Goal: Task Accomplishment & Management: Complete application form

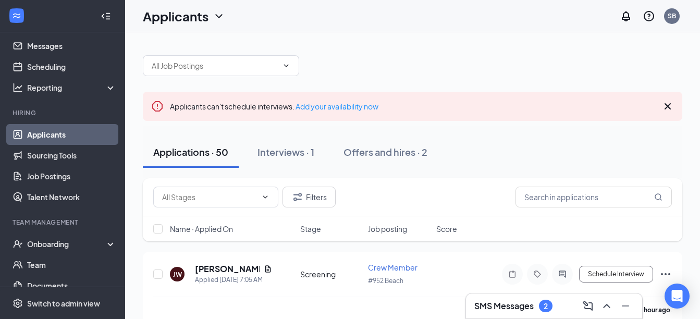
scroll to position [104, 0]
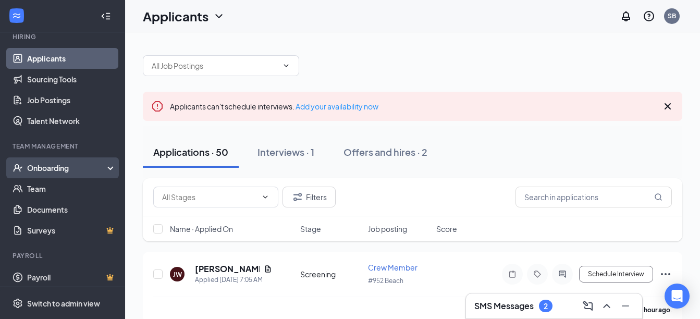
click at [69, 170] on div "Onboarding" at bounding box center [67, 168] width 80 height 10
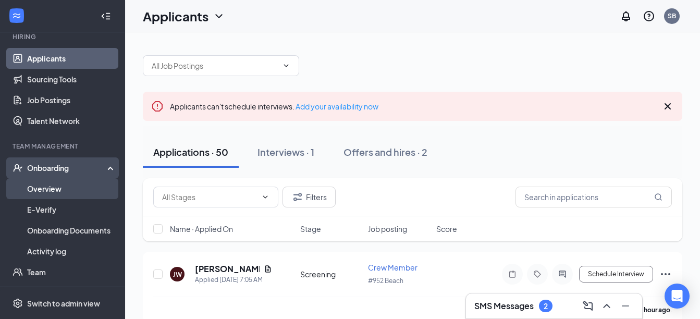
click at [55, 185] on link "Overview" at bounding box center [71, 188] width 89 height 21
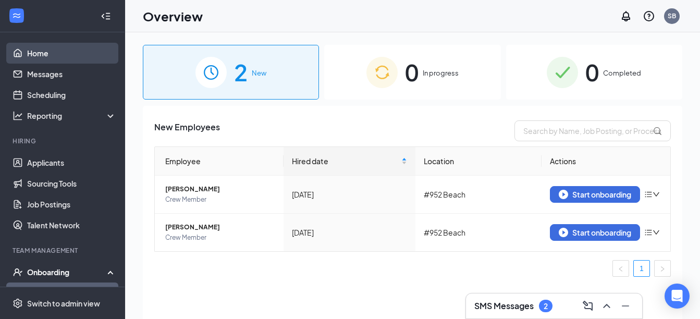
click at [27, 46] on link "Home" at bounding box center [71, 53] width 89 height 21
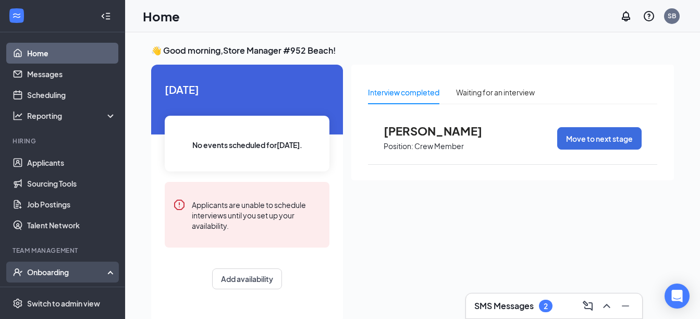
click at [38, 272] on div "Onboarding" at bounding box center [67, 272] width 80 height 10
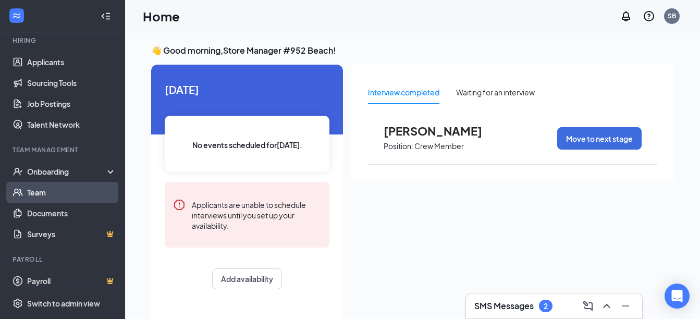
scroll to position [109, 0]
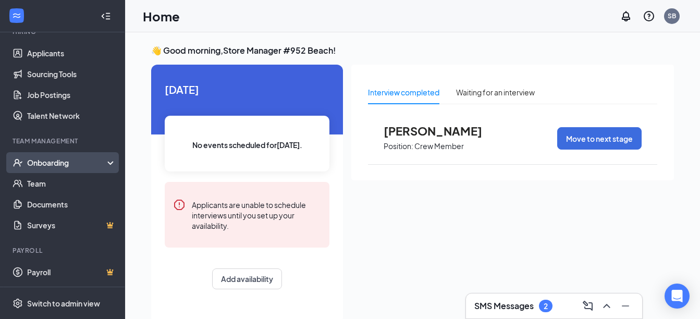
click at [51, 156] on div "Onboarding" at bounding box center [62, 162] width 125 height 21
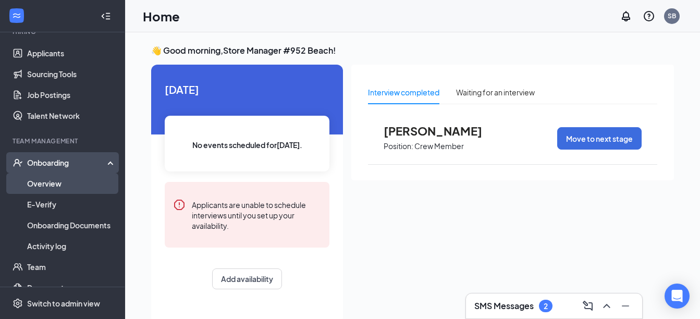
click at [53, 183] on link "Overview" at bounding box center [71, 183] width 89 height 21
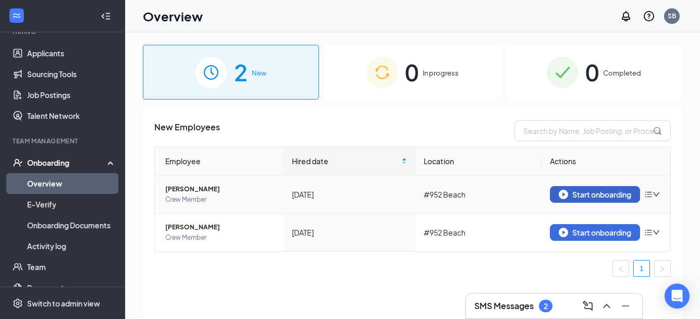
click at [595, 194] on div "Start onboarding" at bounding box center [595, 194] width 72 height 9
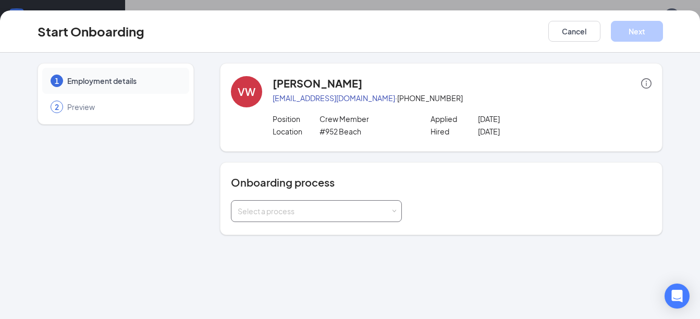
click at [397, 215] on div "Select a process" at bounding box center [316, 211] width 171 height 22
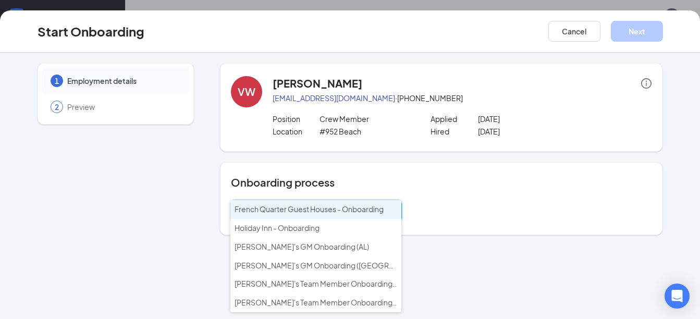
scroll to position [47, 0]
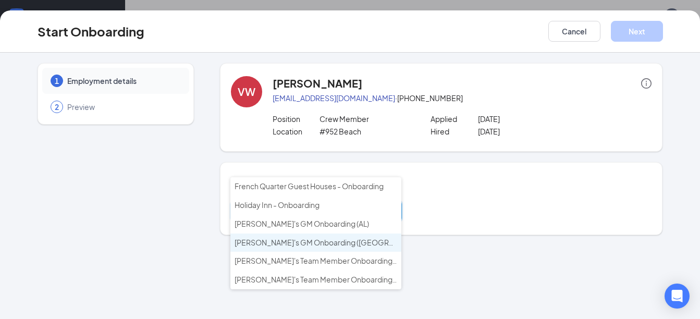
click at [318, 243] on span "[PERSON_NAME]'s GM Onboarding ([GEOGRAPHIC_DATA] & [GEOGRAPHIC_DATA])" at bounding box center [378, 242] width 286 height 9
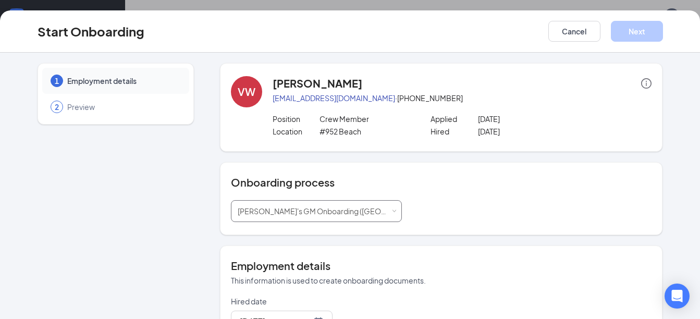
click at [364, 216] on div "Select a process [PERSON_NAME]'s GM Onboarding ([GEOGRAPHIC_DATA] & [GEOGRAPHIC…" at bounding box center [316, 211] width 157 height 21
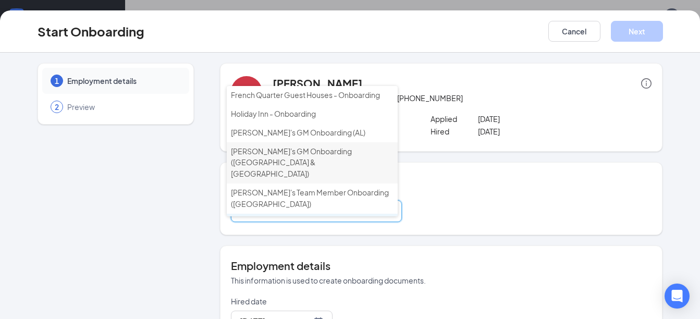
click at [309, 218] on span "[PERSON_NAME]'s Team Member Onboarding ([GEOGRAPHIC_DATA] & [GEOGRAPHIC_DATA])" at bounding box center [310, 234] width 158 height 32
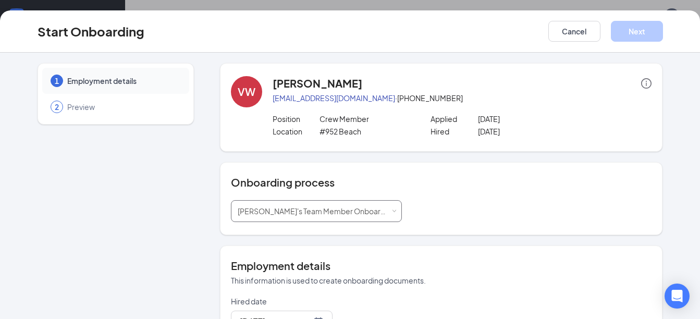
scroll to position [0, 0]
click at [582, 34] on button "Cancel" at bounding box center [574, 31] width 52 height 21
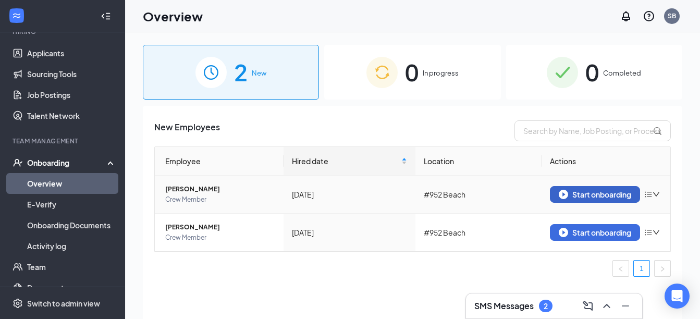
click at [601, 197] on div "Start onboarding" at bounding box center [595, 194] width 72 height 9
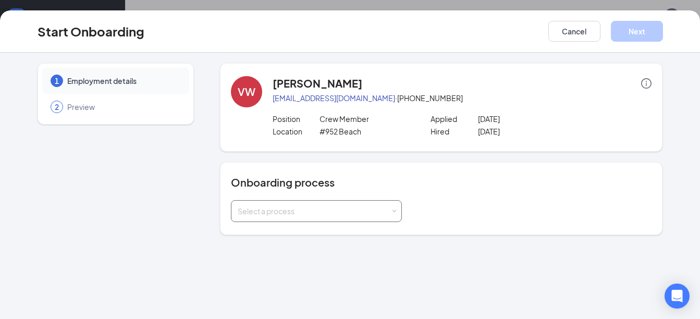
click at [397, 212] on div "Select a process" at bounding box center [316, 211] width 171 height 22
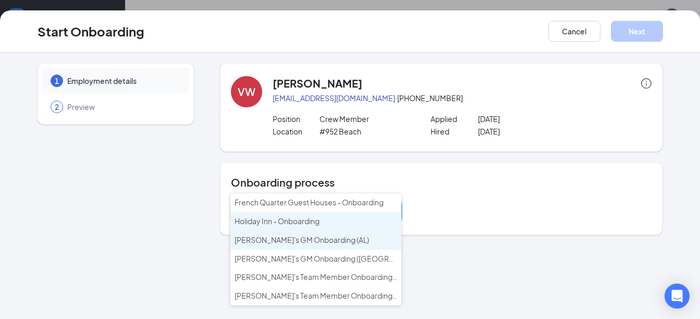
scroll to position [47, 0]
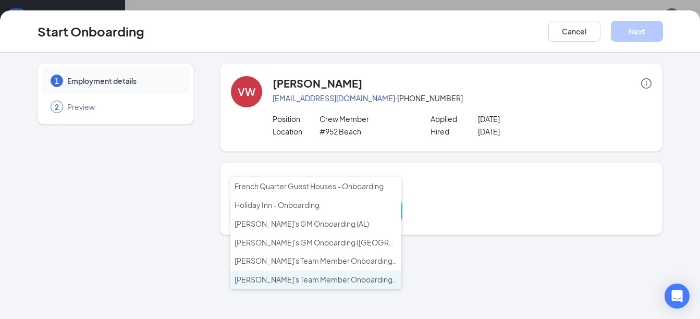
click at [275, 284] on span "[PERSON_NAME]'s Team Member Onboarding ([GEOGRAPHIC_DATA] & [GEOGRAPHIC_DATA])" at bounding box center [396, 279] width 323 height 9
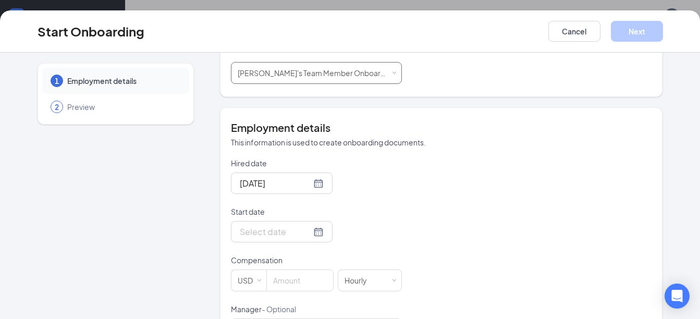
scroll to position [156, 0]
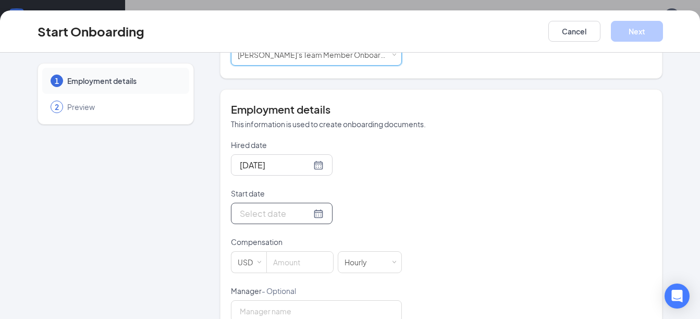
click at [253, 214] on input "Start date" at bounding box center [275, 213] width 71 height 13
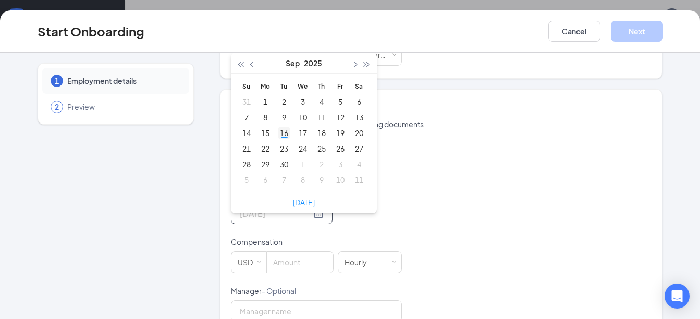
type input "[DATE]"
click at [278, 135] on div "16" at bounding box center [284, 133] width 13 height 13
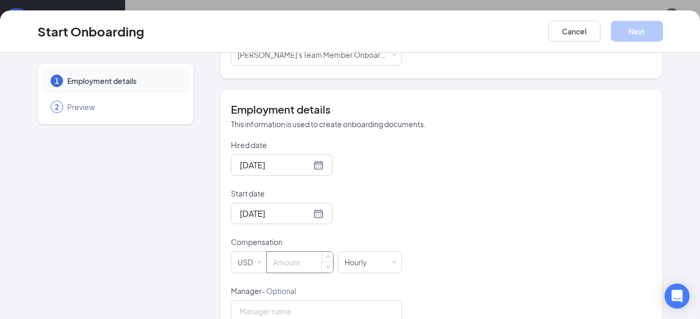
click at [300, 258] on input at bounding box center [300, 262] width 66 height 21
type input "8"
type input "[PERSON_NAME]"
click at [309, 260] on input "8" at bounding box center [300, 262] width 66 height 21
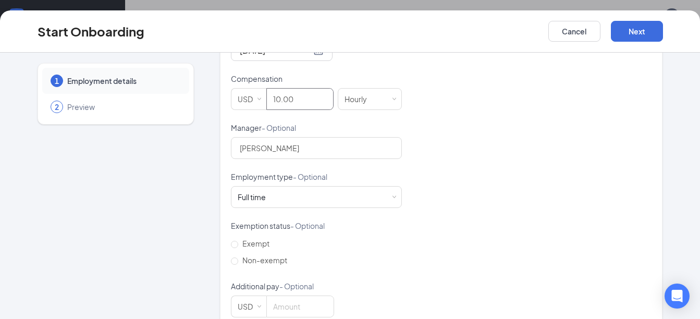
scroll to position [341, 0]
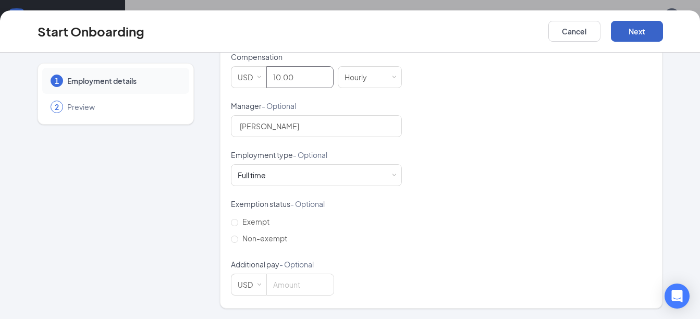
type input "10"
click at [629, 28] on button "Next" at bounding box center [637, 31] width 52 height 21
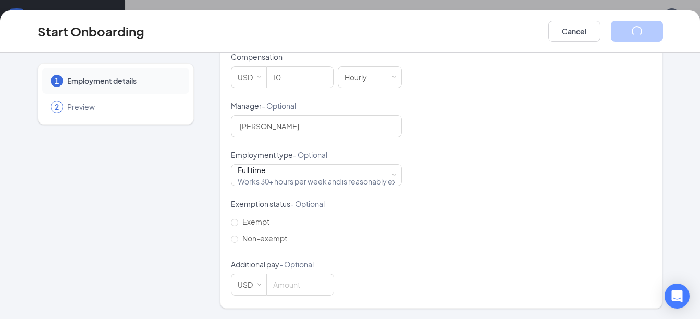
scroll to position [38, 0]
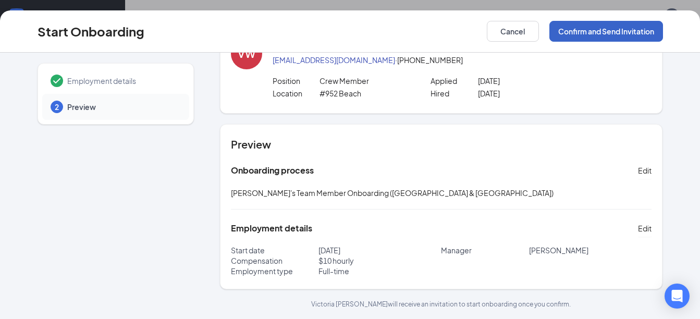
click at [602, 35] on button "Confirm and Send Invitation" at bounding box center [606, 31] width 114 height 21
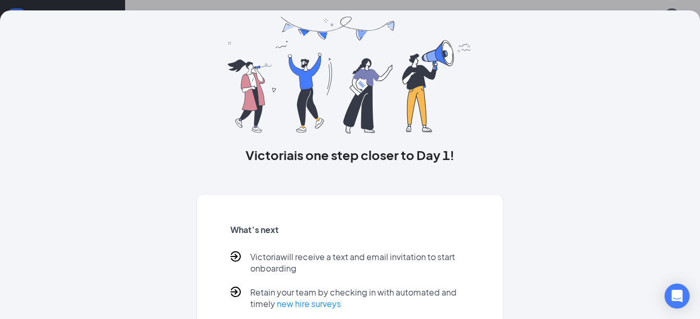
scroll to position [95, 0]
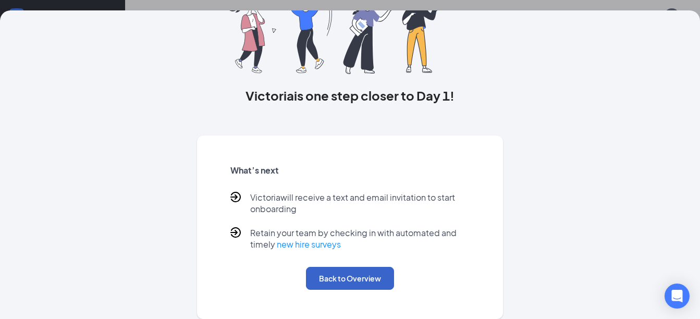
click at [359, 276] on button "Back to Overview" at bounding box center [350, 278] width 88 height 23
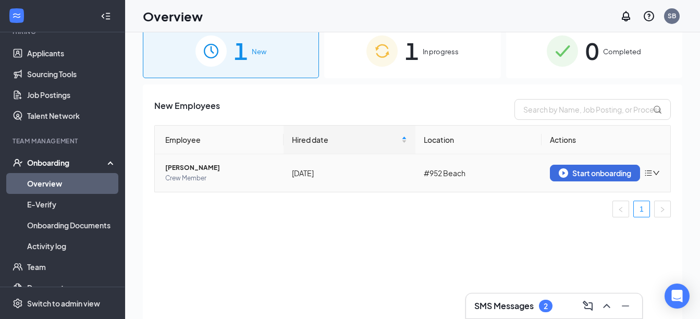
scroll to position [0, 0]
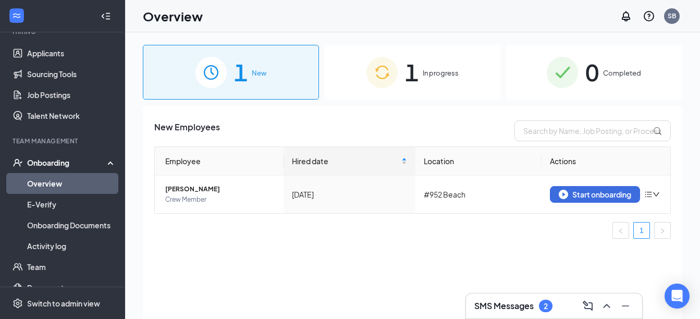
click at [437, 78] on span "In progress" at bounding box center [441, 73] width 36 height 10
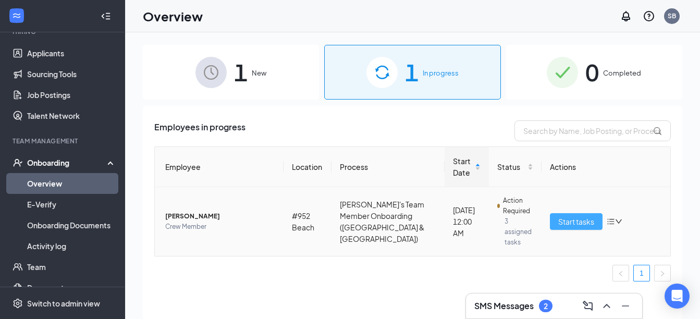
click at [567, 216] on span "Start tasks" at bounding box center [576, 221] width 36 height 11
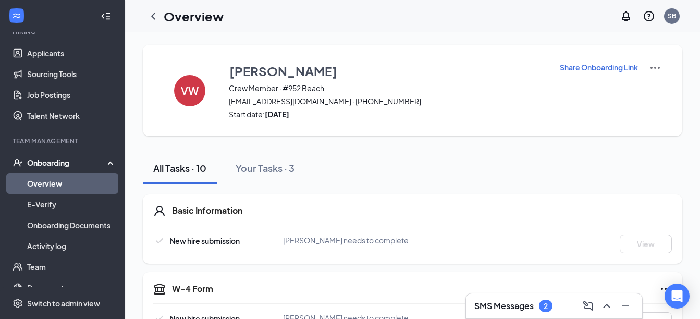
click at [66, 181] on link "Overview" at bounding box center [71, 183] width 89 height 21
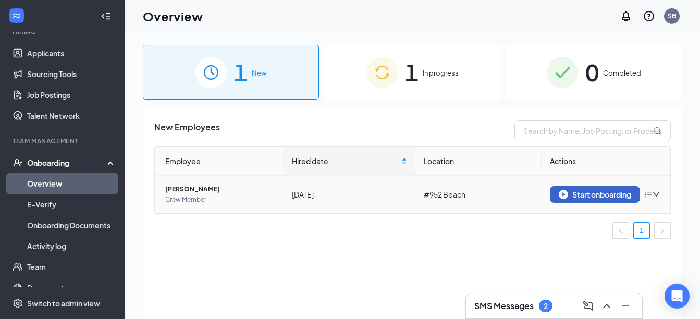
click at [572, 189] on button "Start onboarding" at bounding box center [595, 194] width 90 height 17
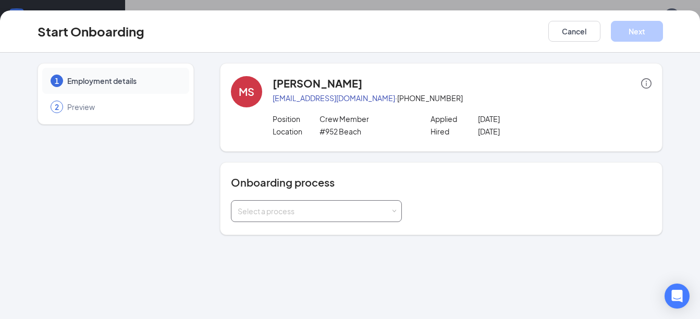
click at [397, 210] on div "Select a process" at bounding box center [316, 211] width 171 height 22
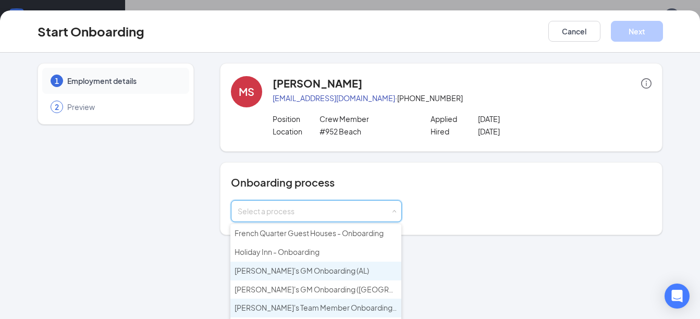
scroll to position [47, 0]
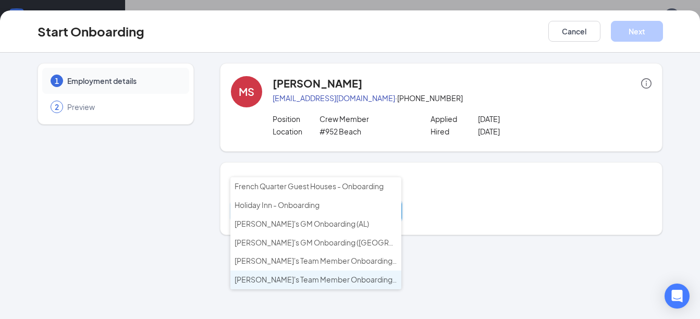
click at [330, 283] on span "[PERSON_NAME]'s Team Member Onboarding ([GEOGRAPHIC_DATA] & [GEOGRAPHIC_DATA])" at bounding box center [396, 279] width 323 height 9
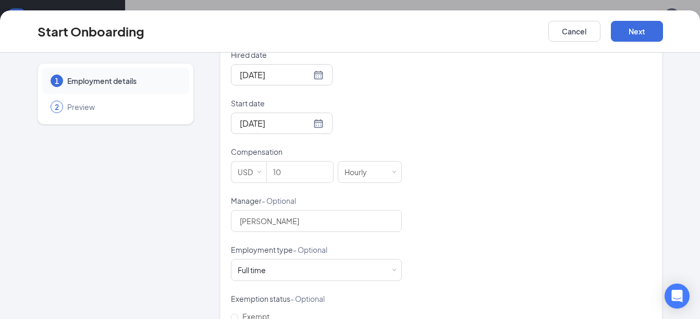
scroll to position [261, 0]
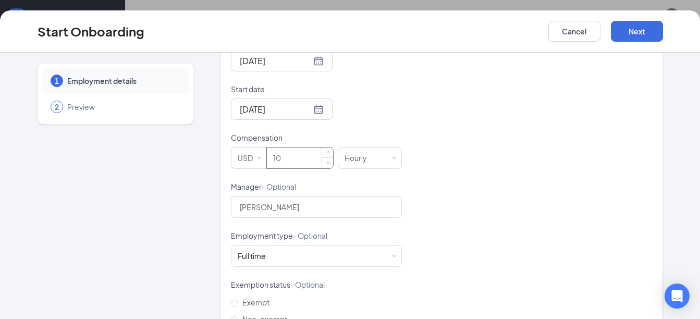
click at [296, 158] on input "10" at bounding box center [300, 158] width 66 height 21
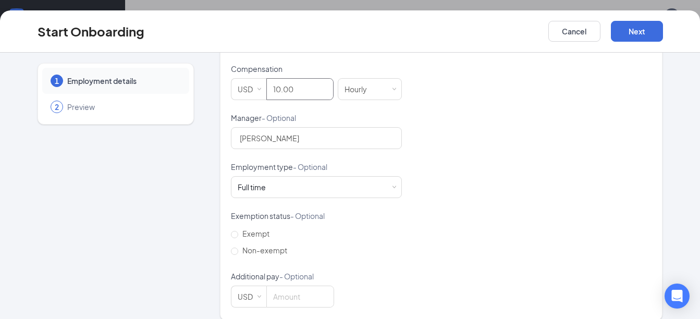
scroll to position [341, 0]
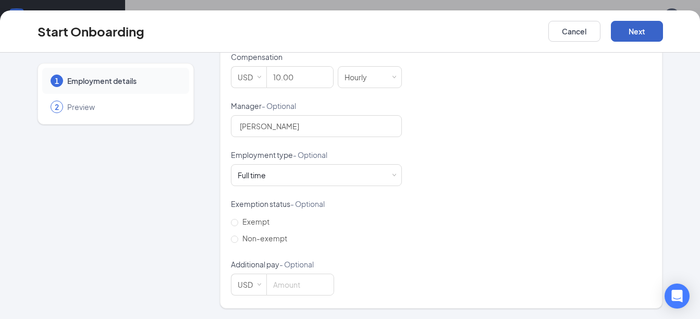
type input "10"
click at [636, 40] on button "Next" at bounding box center [637, 31] width 52 height 21
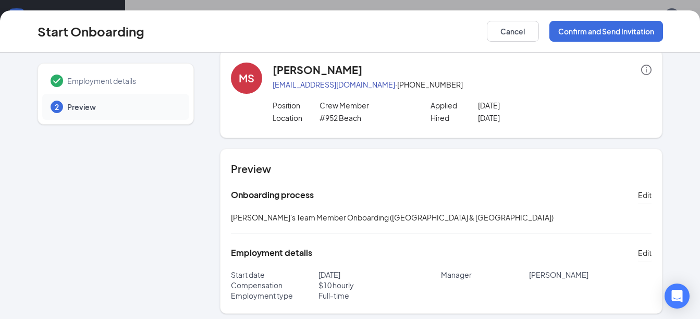
scroll to position [0, 0]
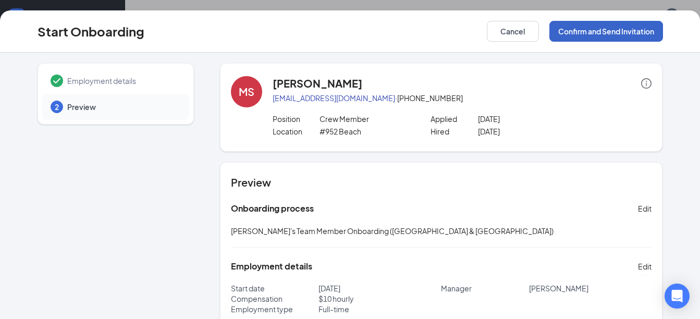
click at [608, 32] on button "Confirm and Send Invitation" at bounding box center [606, 31] width 114 height 21
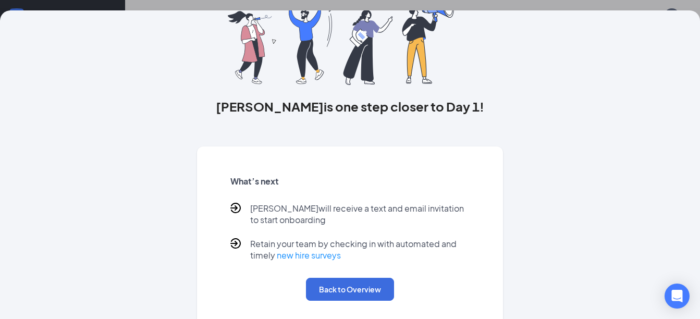
scroll to position [95, 0]
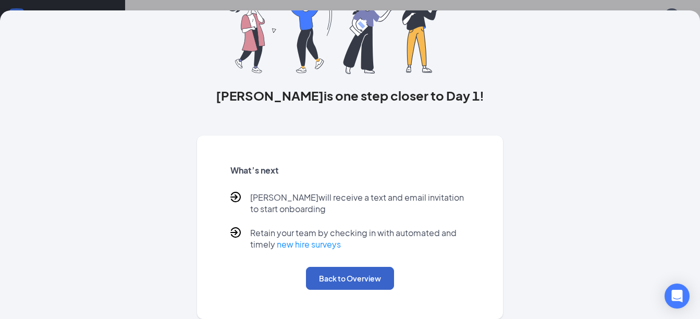
click at [332, 279] on button "Back to Overview" at bounding box center [350, 278] width 88 height 23
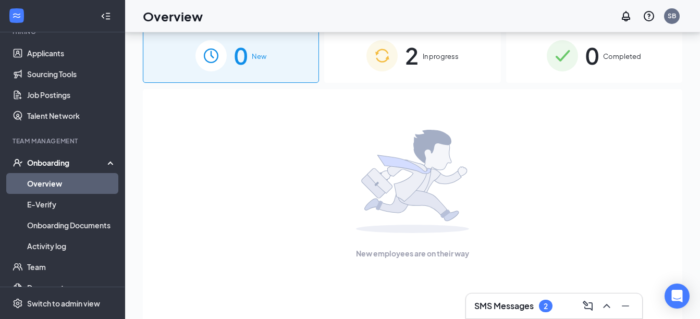
scroll to position [0, 0]
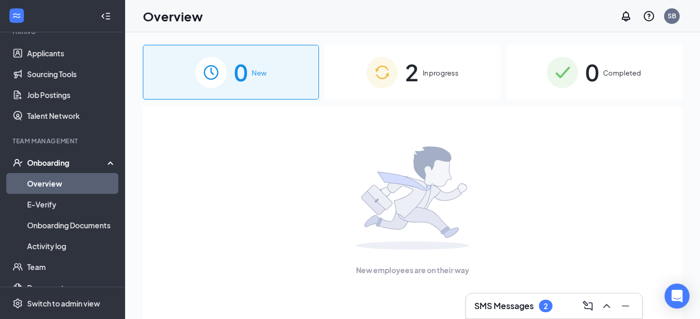
click at [493, 288] on h3 "SMS Messages" at bounding box center [503, 305] width 59 height 11
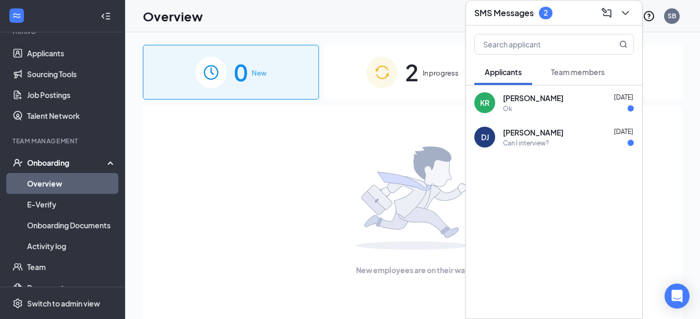
click at [557, 105] on div "Ok" at bounding box center [568, 108] width 131 height 9
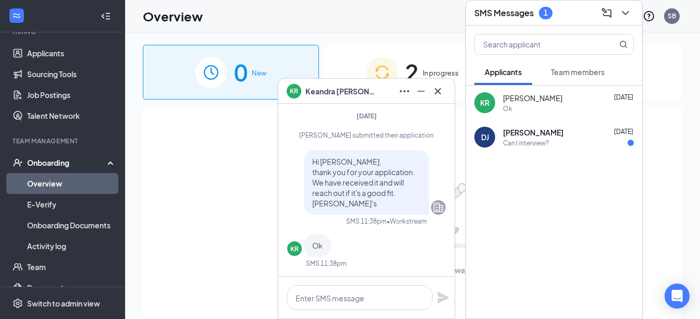
click at [536, 142] on div "Can I interview?" at bounding box center [526, 143] width 46 height 9
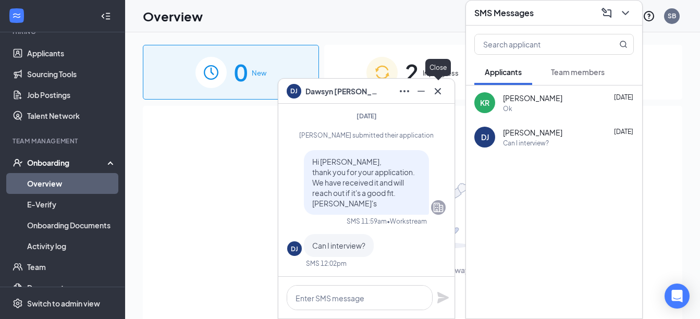
click at [432, 91] on icon "Cross" at bounding box center [438, 91] width 13 height 13
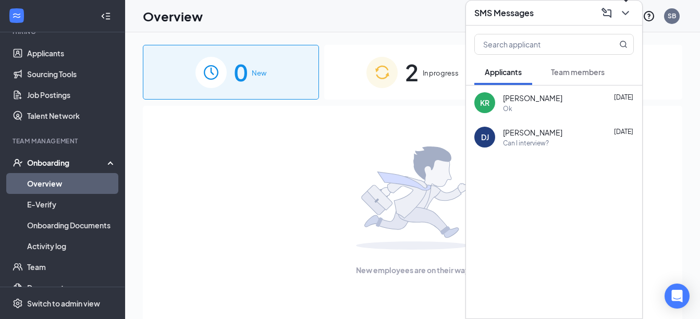
click at [621, 13] on icon "ChevronDown" at bounding box center [625, 13] width 13 height 13
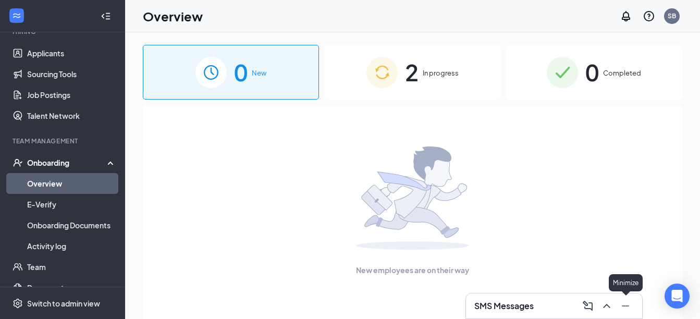
click at [624, 288] on icon "Minimize" at bounding box center [625, 306] width 13 height 13
click at [443, 84] on div "2 In progress" at bounding box center [412, 72] width 176 height 55
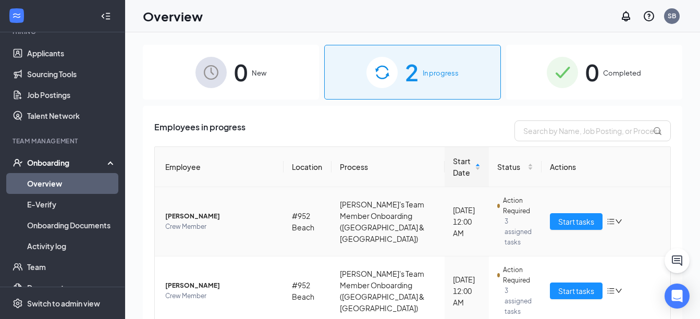
click at [208, 213] on span "[PERSON_NAME]" at bounding box center [220, 216] width 110 height 10
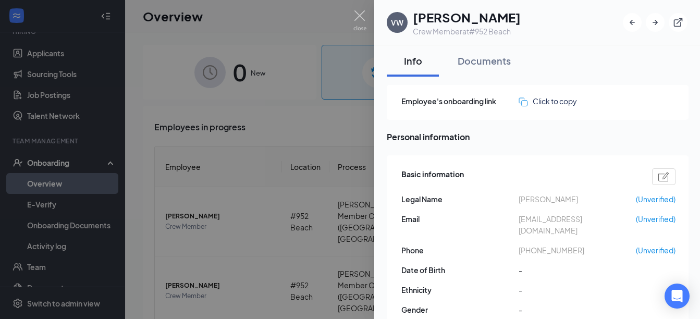
click at [293, 97] on div at bounding box center [350, 159] width 700 height 319
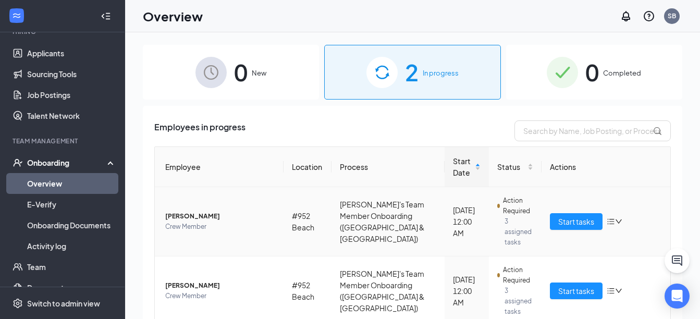
click at [608, 219] on icon "bars" at bounding box center [610, 222] width 7 height 6
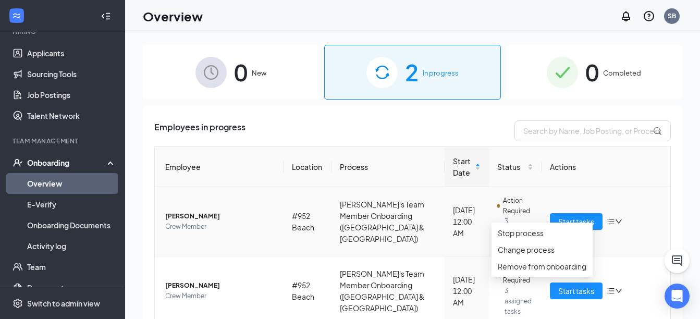
click at [608, 219] on icon "bars" at bounding box center [610, 222] width 7 height 6
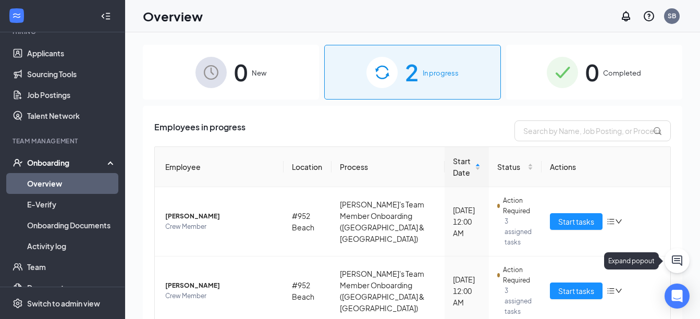
drag, startPoint x: 671, startPoint y: 264, endPoint x: 669, endPoint y: 278, distance: 14.8
click at [669, 278] on div "0 New 2 In progress 0 Completed Employees in progress Employee Location Process…" at bounding box center [412, 199] width 575 height 334
click at [571, 217] on span "Start tasks" at bounding box center [576, 221] width 36 height 11
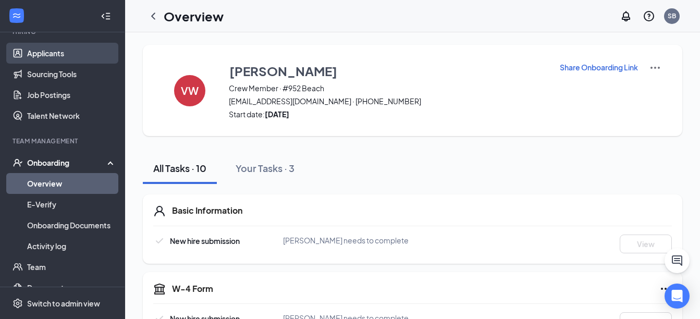
click at [49, 51] on link "Applicants" at bounding box center [71, 53] width 89 height 21
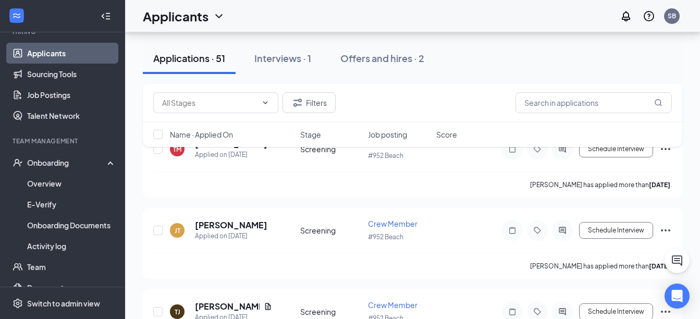
scroll to position [1616, 0]
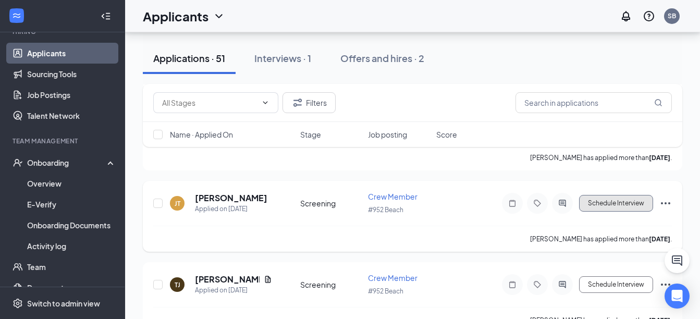
click at [618, 210] on button "Schedule Interview" at bounding box center [616, 203] width 74 height 17
type input "Onsite Interview (next stage)"
click at [598, 206] on button "Schedule Interview" at bounding box center [616, 203] width 74 height 17
type input "Onsite Interview (next stage)"
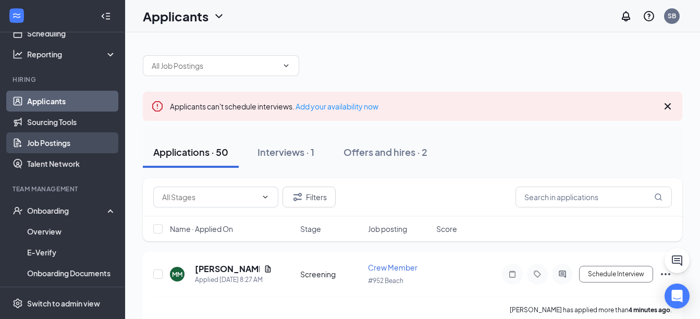
scroll to position [0, 0]
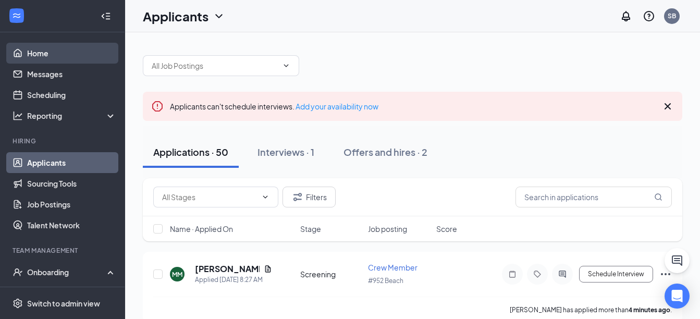
click at [46, 54] on link "Home" at bounding box center [71, 53] width 89 height 21
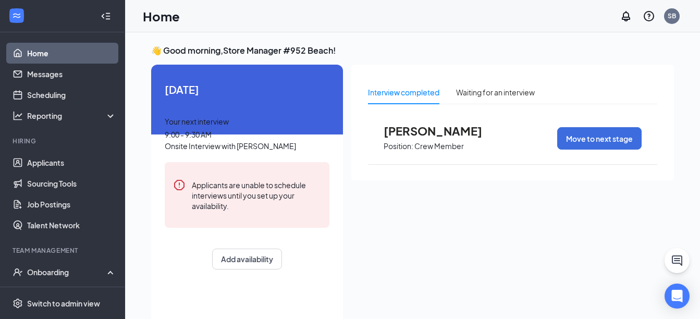
scroll to position [6, 0]
click at [259, 151] on span "Onsite Interview with [PERSON_NAME]" at bounding box center [230, 145] width 131 height 9
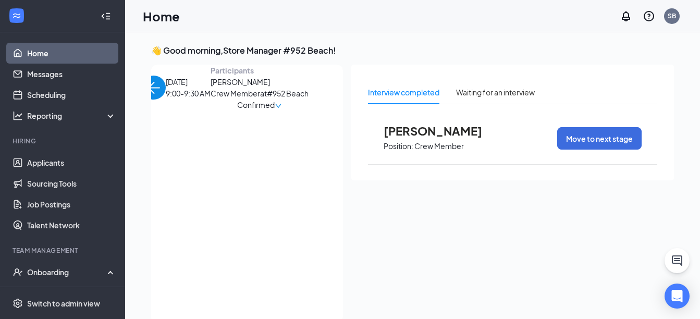
scroll to position [0, 0]
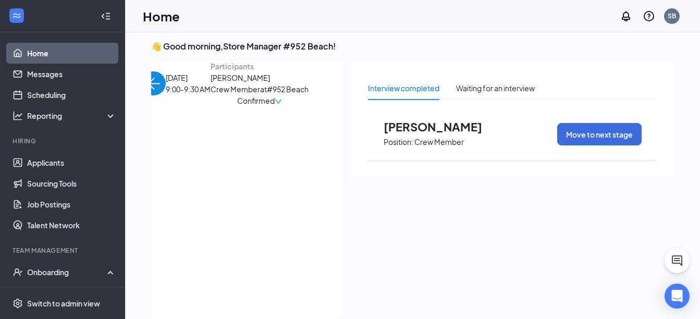
click at [282, 105] on icon "down" at bounding box center [278, 101] width 7 height 7
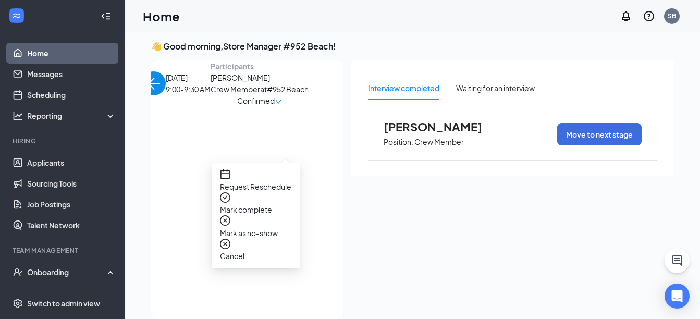
click at [291, 181] on span "Request Reschedule" at bounding box center [255, 186] width 71 height 11
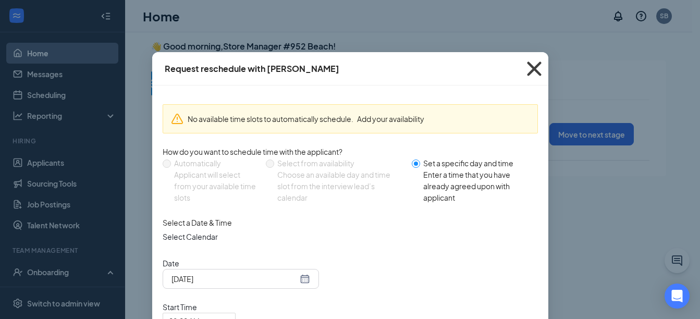
click at [529, 70] on icon "Cross" at bounding box center [534, 69] width 14 height 14
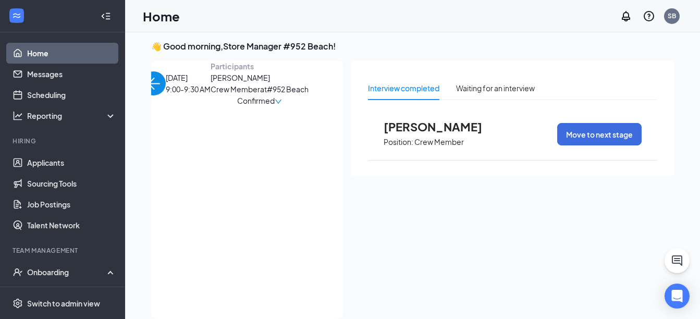
scroll to position [22, 0]
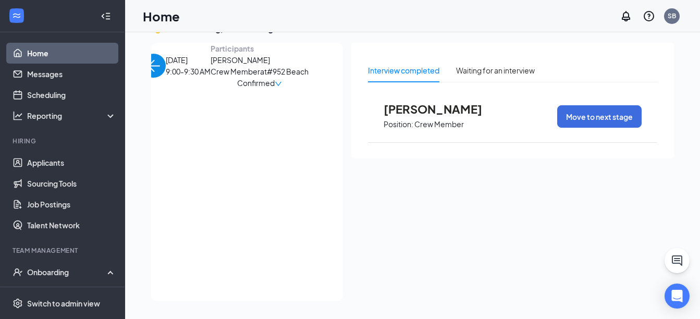
drag, startPoint x: 692, startPoint y: 250, endPoint x: 707, endPoint y: 159, distance: 92.5
click at [678, 159] on html "Home Messages Scheduling Reporting Hiring Applicants Sourcing Tools Job Posting…" at bounding box center [350, 137] width 700 height 319
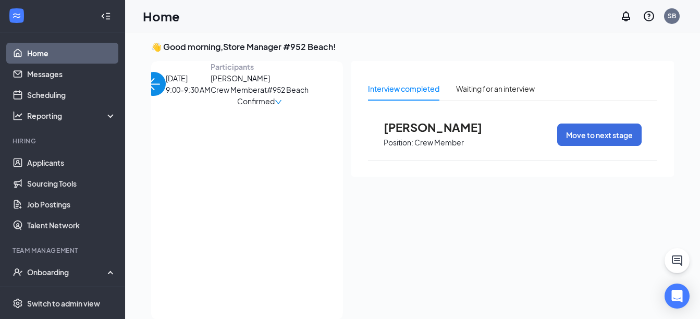
scroll to position [0, 0]
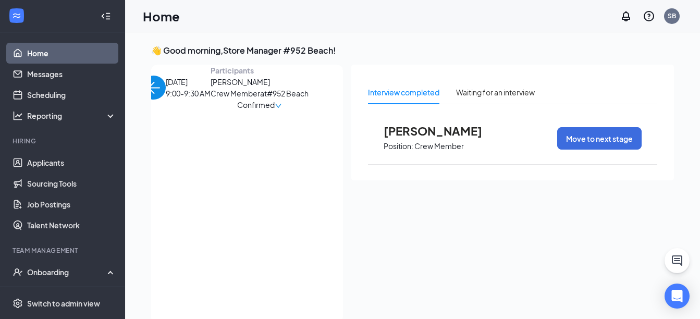
click at [29, 50] on link "Home" at bounding box center [71, 53] width 89 height 21
click at [34, 51] on link "Home" at bounding box center [71, 53] width 89 height 21
